Goal: Task Accomplishment & Management: Use online tool/utility

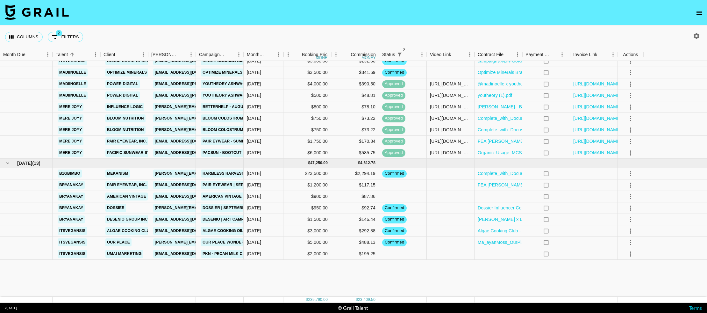
scroll to position [497, 0]
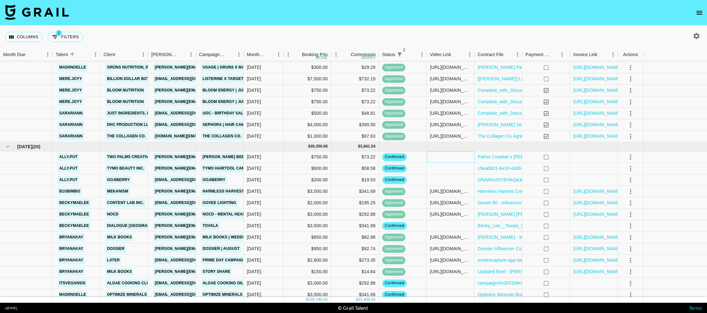
click at [451, 159] on div at bounding box center [451, 156] width 48 height 11
paste input "https://www.tiktok.com/@ally.put/video/7488439137767312683"
type input "https://www.tiktok.com/@ally.put/video/7488439137767312683"
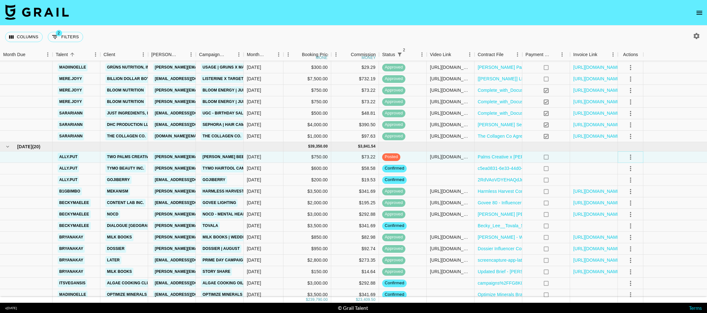
click at [631, 158] on icon "select merge strategy" at bounding box center [631, 157] width 8 height 8
click at [626, 218] on div "Approve" at bounding box center [624, 217] width 19 height 8
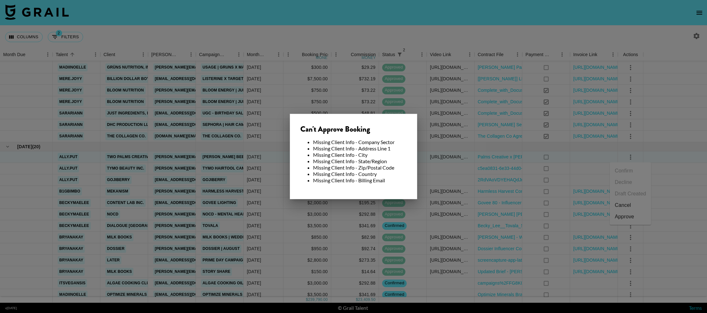
click at [531, 158] on div at bounding box center [353, 156] width 707 height 313
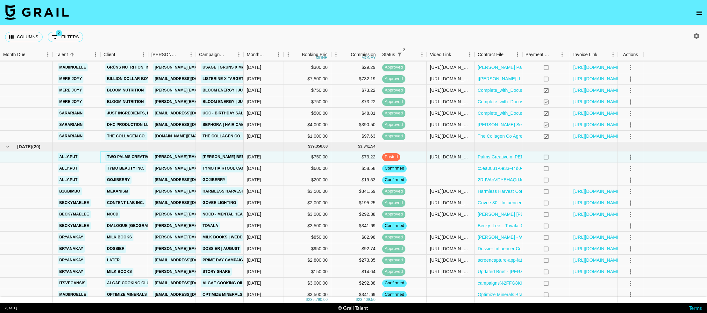
click at [131, 157] on link "Two Palms Creative LLC" at bounding box center [133, 157] width 56 height 8
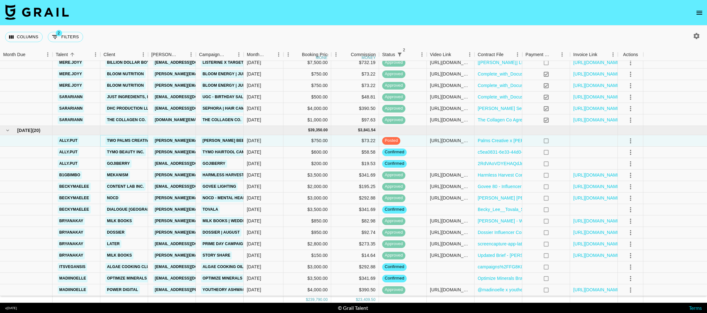
scroll to position [525, 0]
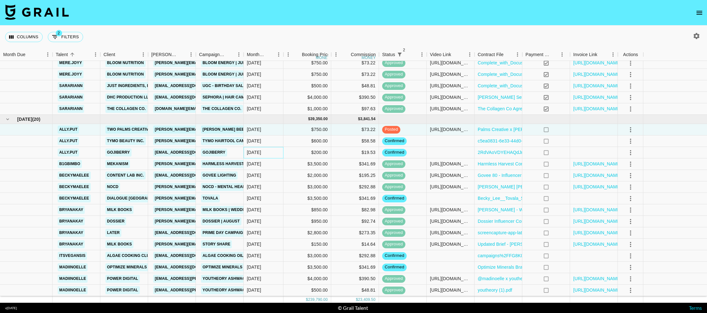
click at [261, 150] on div "Aug '25" at bounding box center [254, 152] width 14 height 6
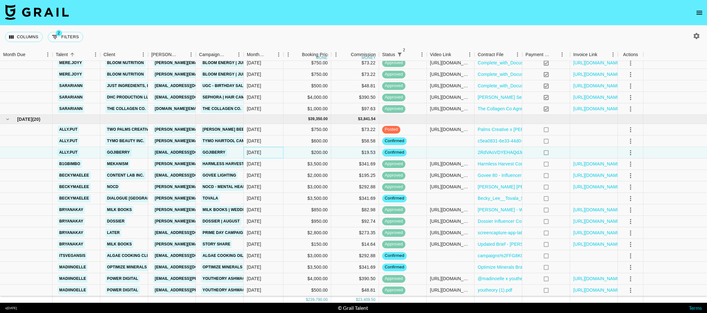
click at [261, 150] on div "Aug '25" at bounding box center [254, 152] width 14 height 6
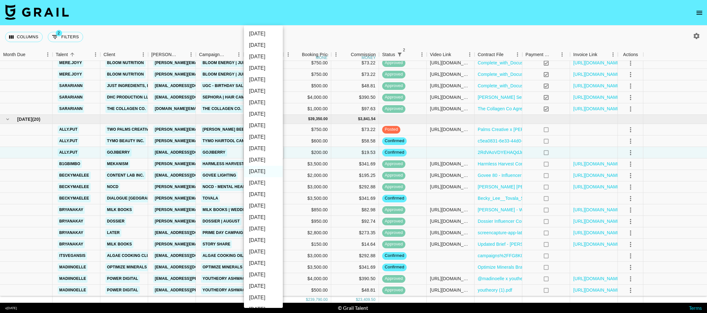
click at [633, 155] on div at bounding box center [353, 156] width 707 height 313
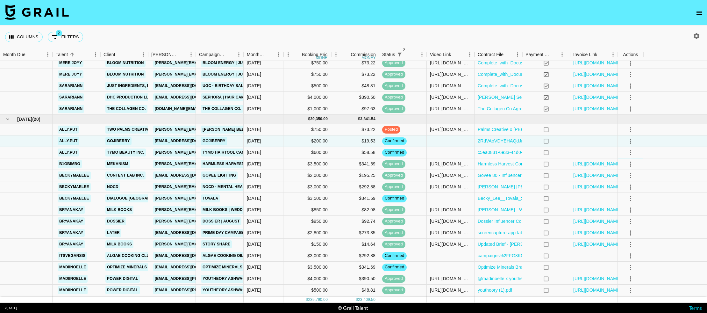
click at [632, 153] on icon "select merge strategy" at bounding box center [631, 153] width 8 height 8
click at [320, 139] on div "$200.00" at bounding box center [308, 140] width 48 height 11
click at [629, 142] on icon "select merge strategy" at bounding box center [631, 141] width 8 height 8
click at [628, 192] on li "Cancel" at bounding box center [630, 189] width 41 height 11
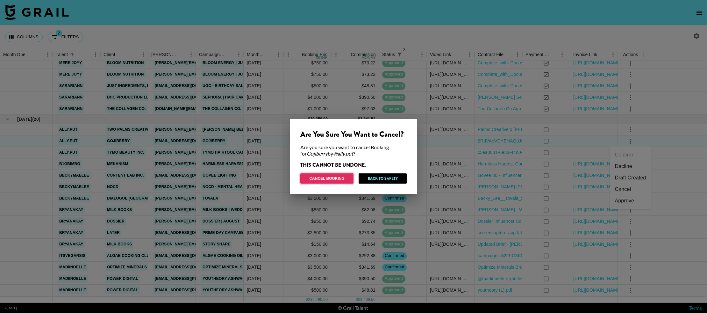
click at [339, 178] on button "Cancel Booking" at bounding box center [327, 178] width 53 height 10
